Goal: Entertainment & Leisure: Consume media (video, audio)

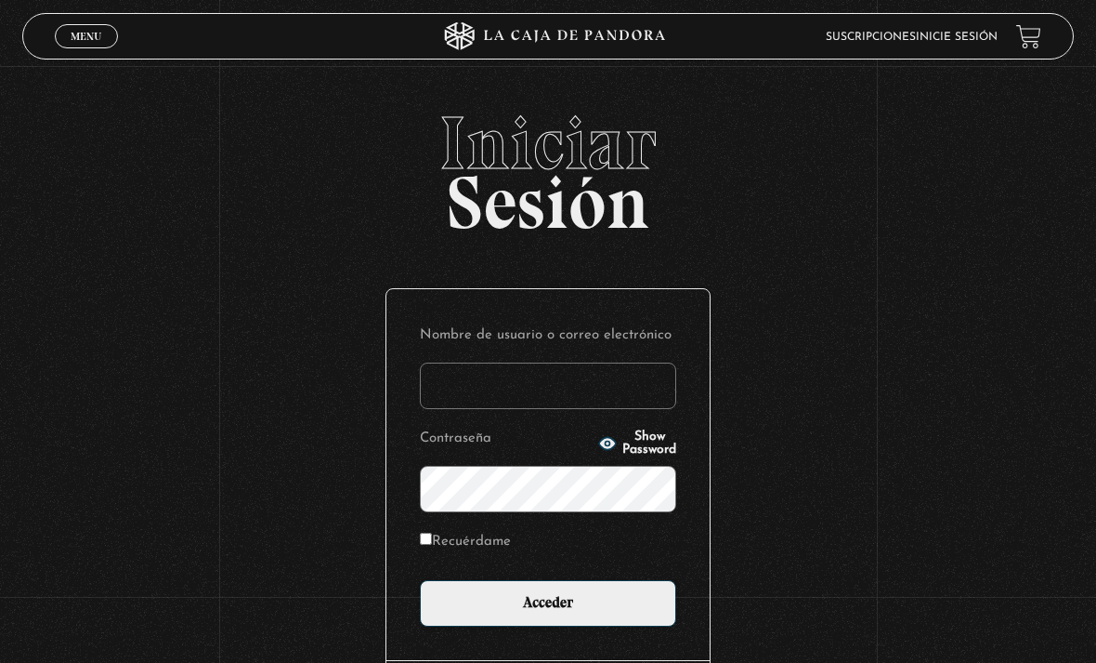
type input "tamarachaves1994@gmail.com"
click at [548, 612] on input "Acceder" at bounding box center [548, 603] width 256 height 46
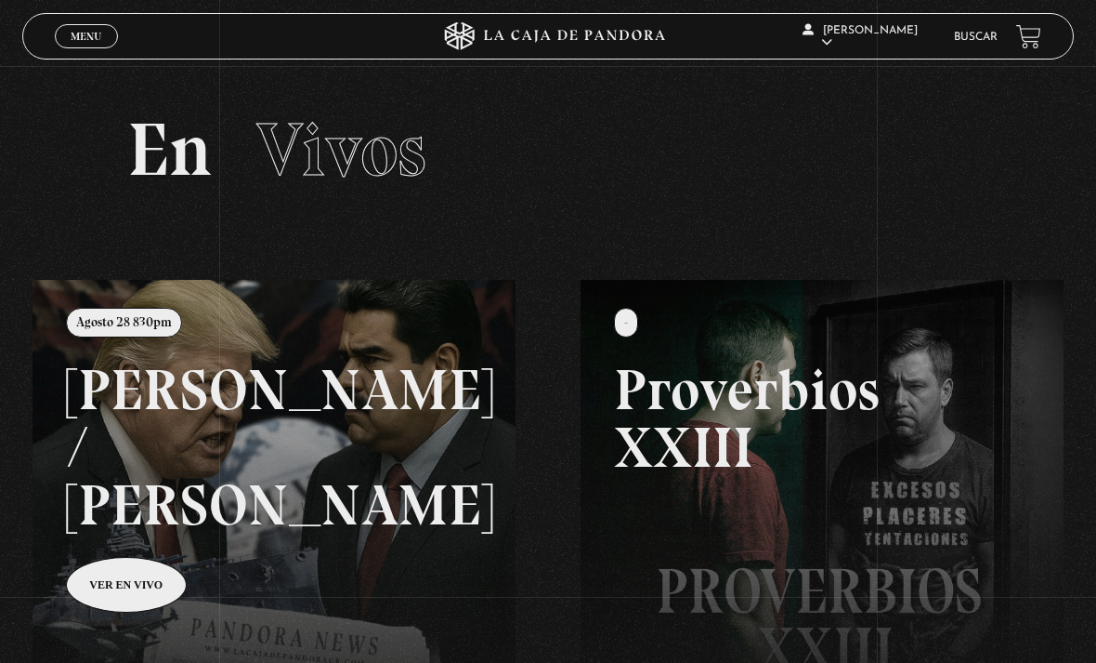
click at [82, 48] on link "Menu Cerrar" at bounding box center [86, 36] width 63 height 24
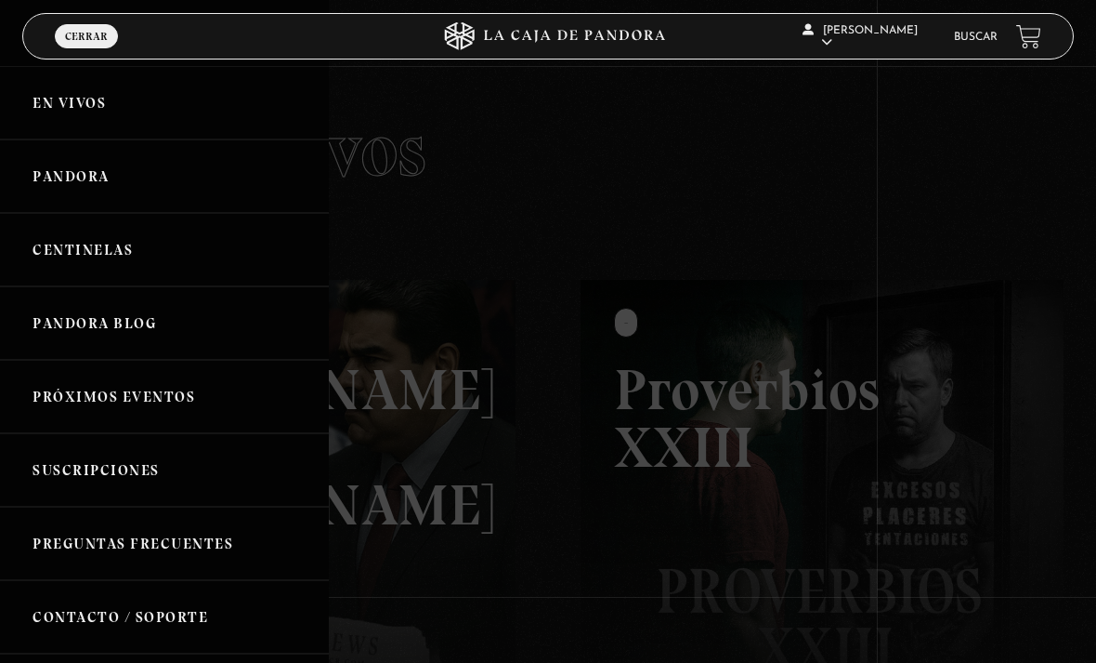
click at [74, 244] on link "Centinelas" at bounding box center [164, 249] width 329 height 73
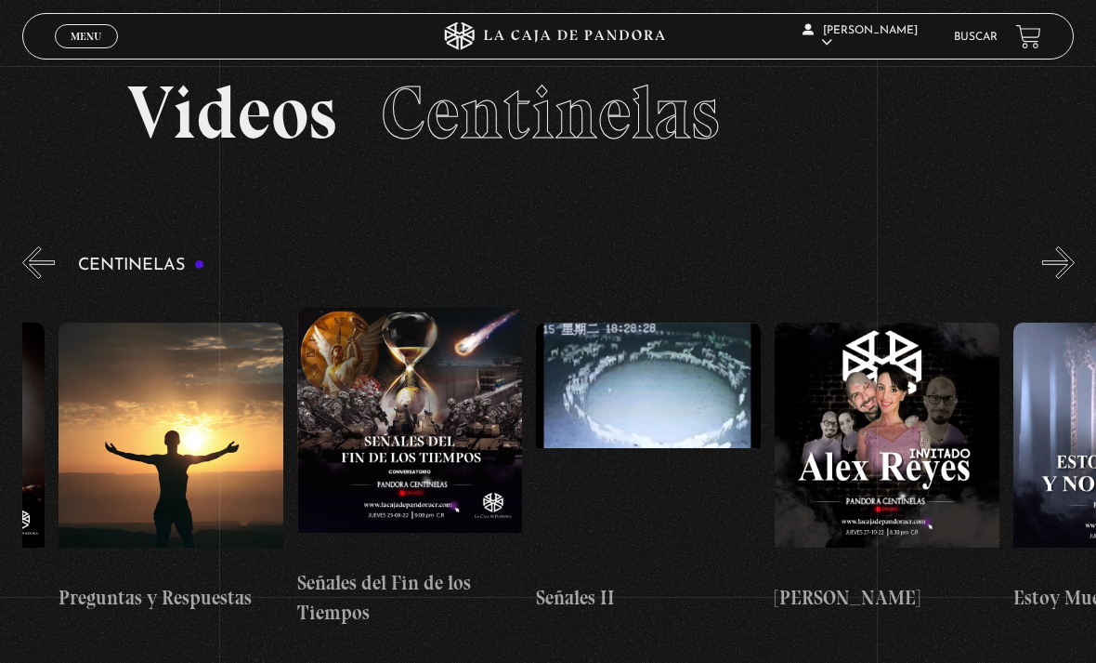
scroll to position [0, 11658]
click at [658, 373] on figure at bounding box center [649, 447] width 225 height 251
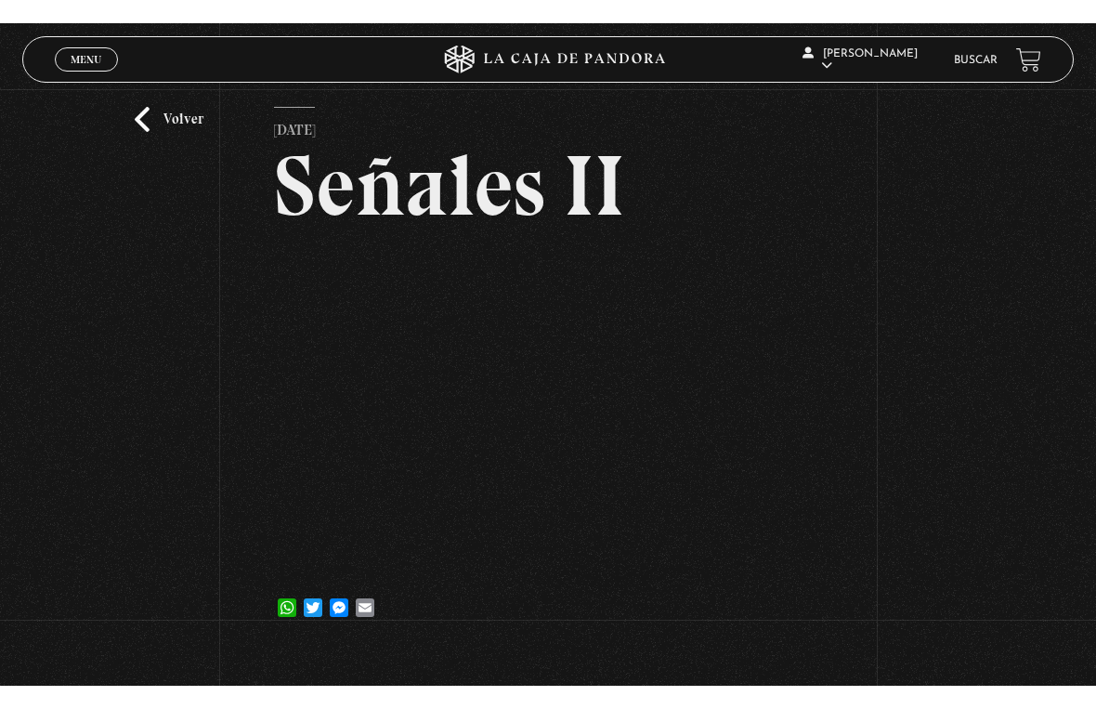
scroll to position [22, 0]
